Goal: Transaction & Acquisition: Download file/media

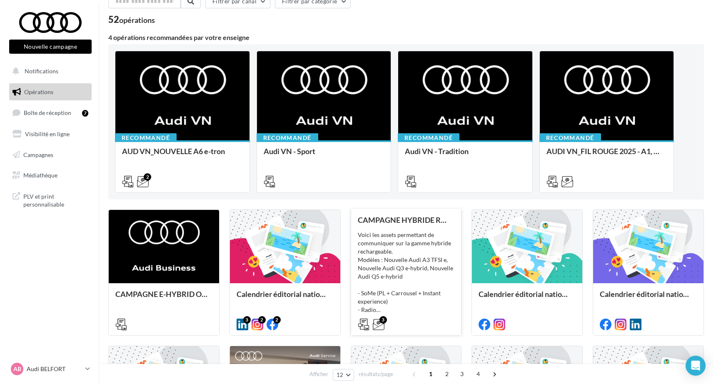
scroll to position [66, 0]
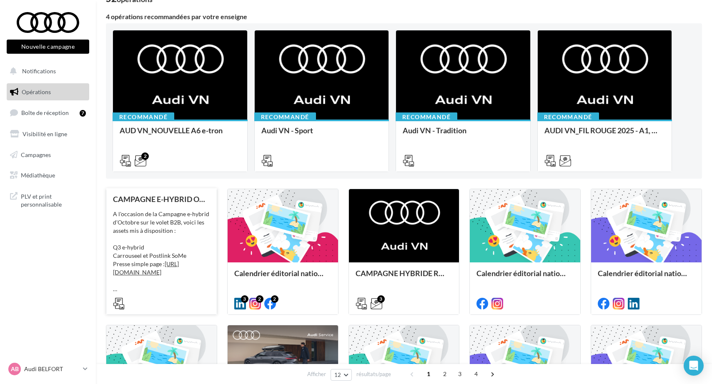
click at [158, 222] on div "A l'occasion de la Campagne e-hybrid d'Octobre sur le volet B2B, voici les asse…" at bounding box center [161, 251] width 97 height 83
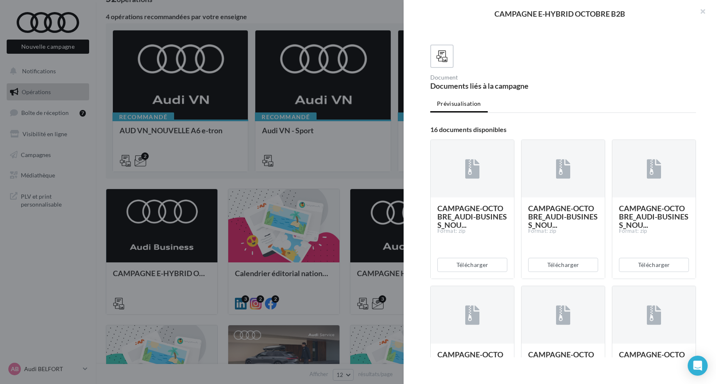
scroll to position [125, 0]
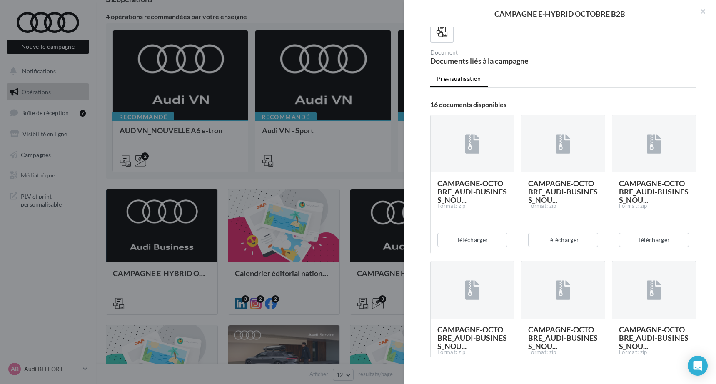
click at [320, 217] on div at bounding box center [358, 192] width 716 height 384
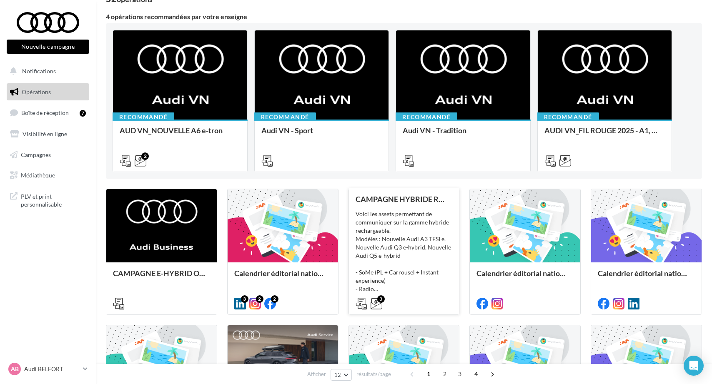
click at [438, 230] on div "Voici les assets permettant de communiquer sur la gamme hybride rechargeable. M…" at bounding box center [403, 251] width 97 height 83
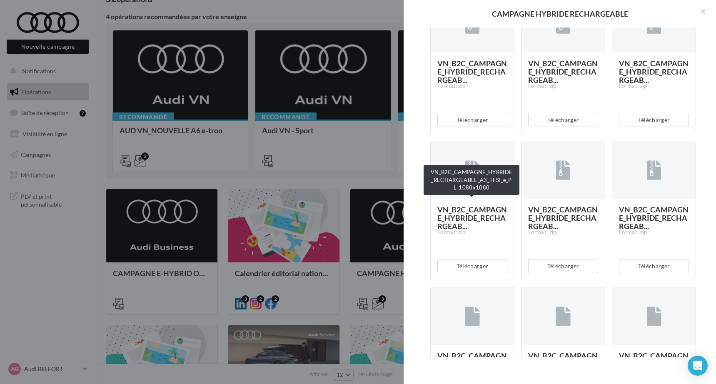
scroll to position [676, 0]
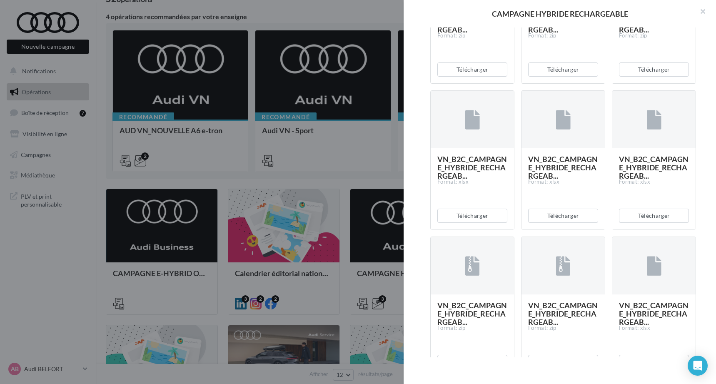
scroll to position [938, 0]
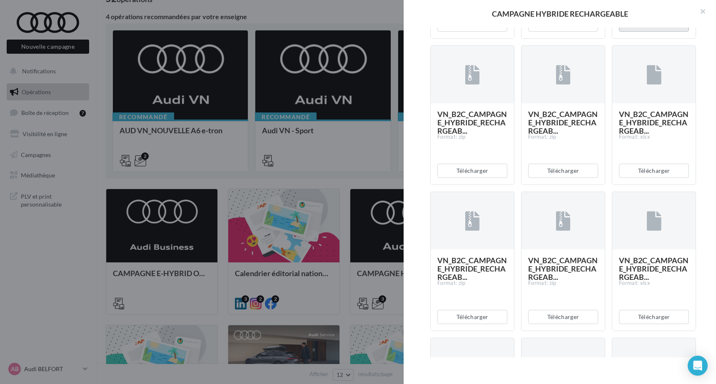
click at [651, 32] on button "Télécharger" at bounding box center [654, 25] width 70 height 14
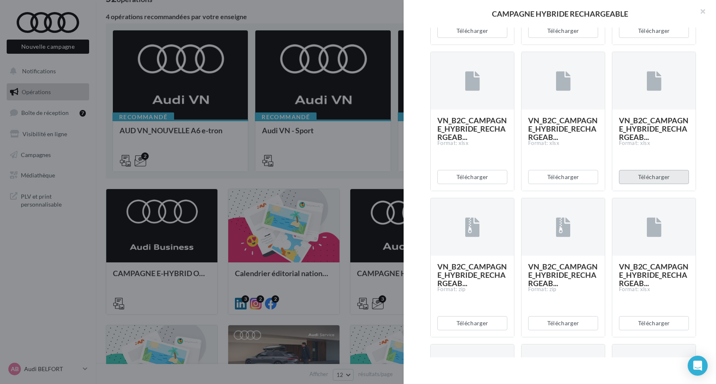
scroll to position [714, 0]
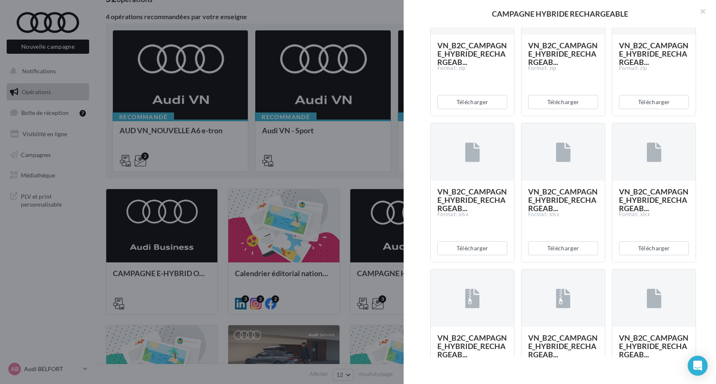
click at [582, 182] on div at bounding box center [563, 152] width 83 height 58
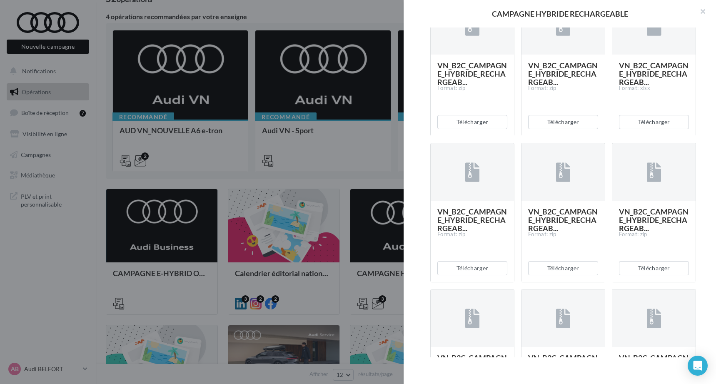
scroll to position [1209, 0]
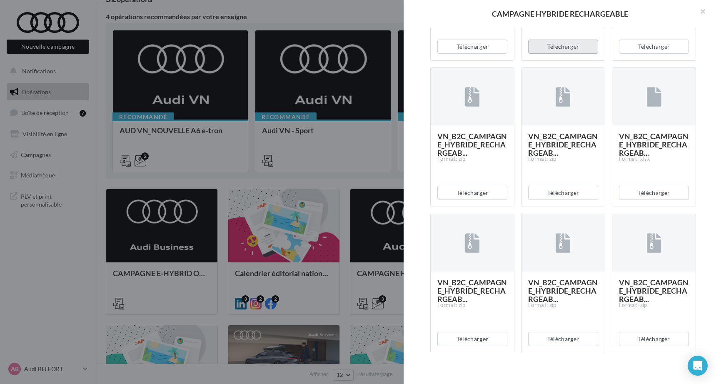
click at [565, 54] on button "Télécharger" at bounding box center [563, 47] width 70 height 14
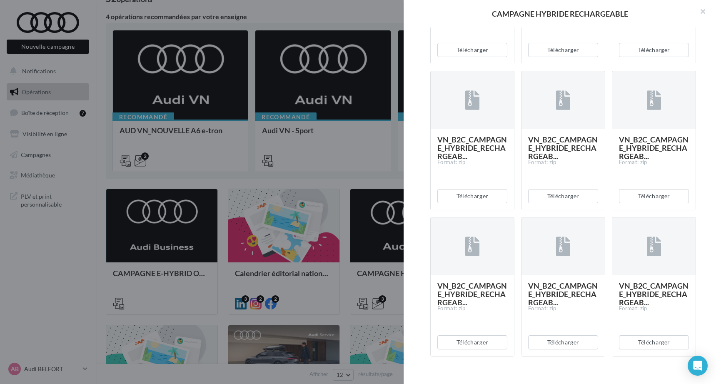
scroll to position [1614, 0]
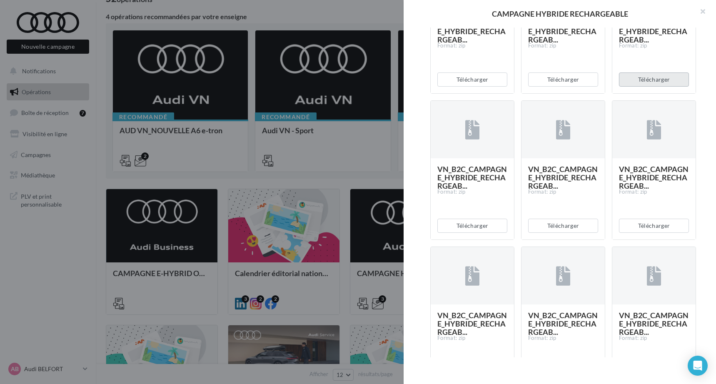
drag, startPoint x: 642, startPoint y: 219, endPoint x: 655, endPoint y: 178, distance: 43.8
click at [651, 94] on div "VN_B2C_CAMPAGNE_HYBRIDE_RECHARGEAB... Format: zip Télécharger" at bounding box center [654, 24] width 84 height 140
click at [565, 87] on button "Télécharger" at bounding box center [563, 80] width 70 height 14
